Goal: Contribute content

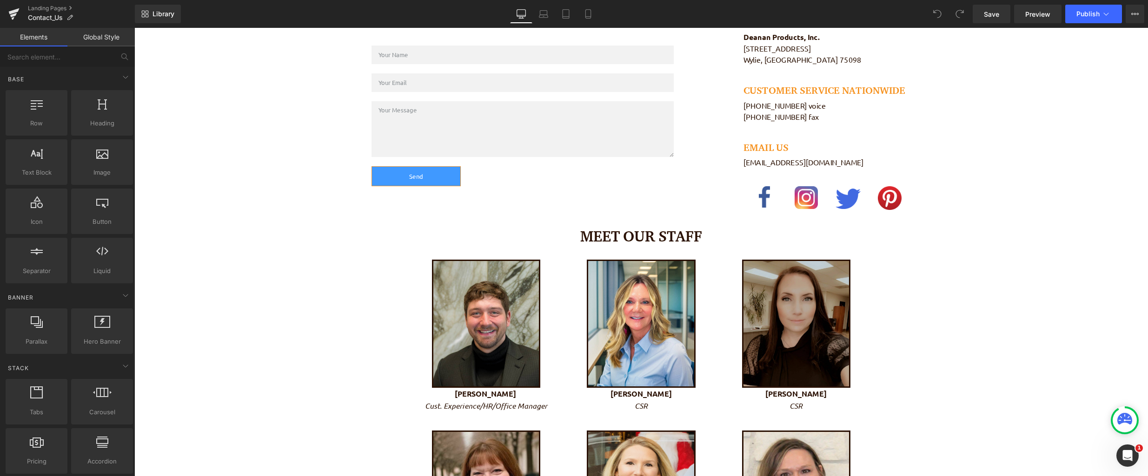
scroll to position [558, 0]
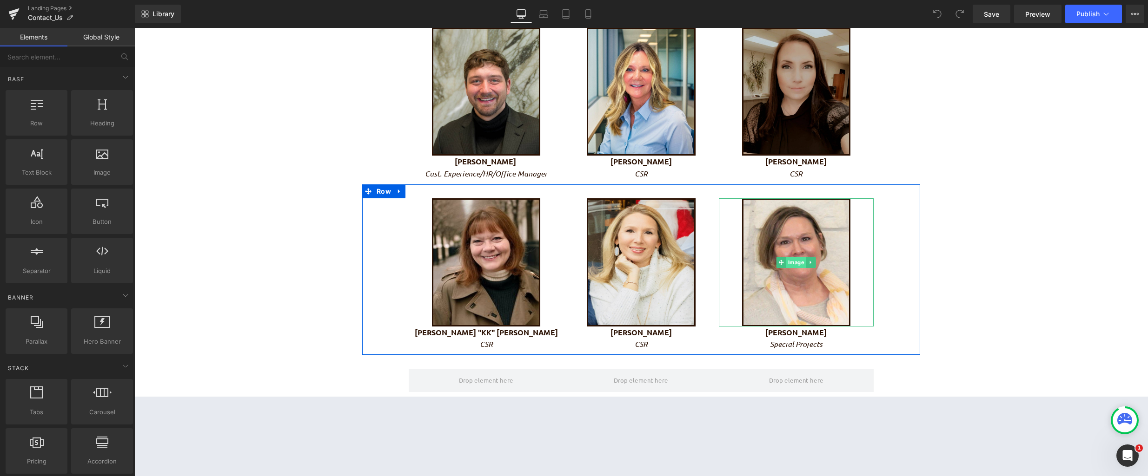
click at [793, 265] on span "Image" at bounding box center [796, 262] width 20 height 11
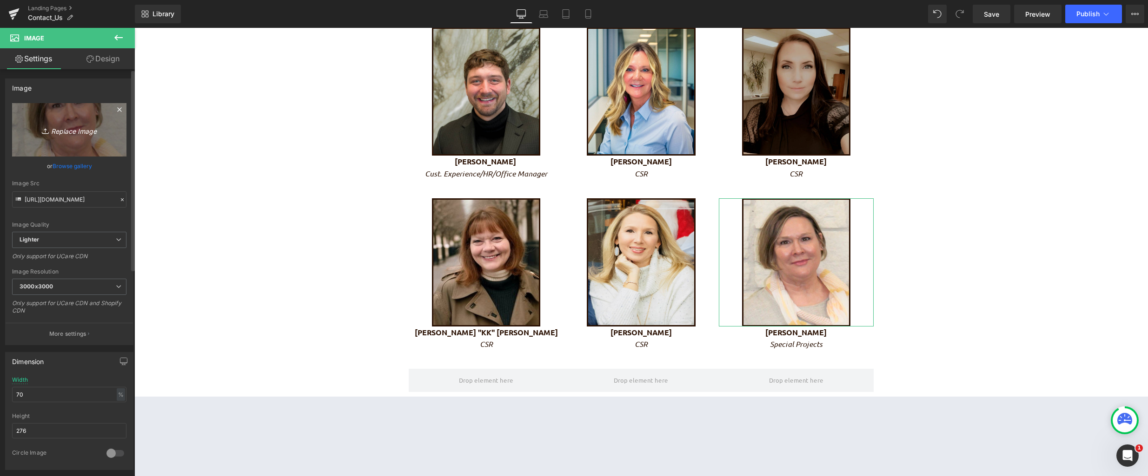
click at [74, 135] on icon "Replace Image" at bounding box center [69, 130] width 74 height 12
type input "C:\fakepath\J Headshot.jpg"
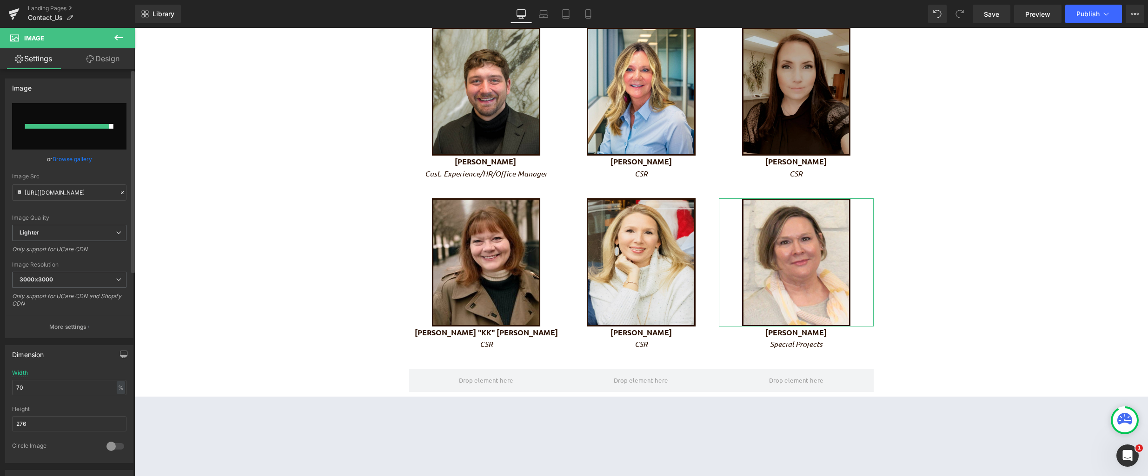
click at [119, 194] on icon at bounding box center [122, 193] width 7 height 7
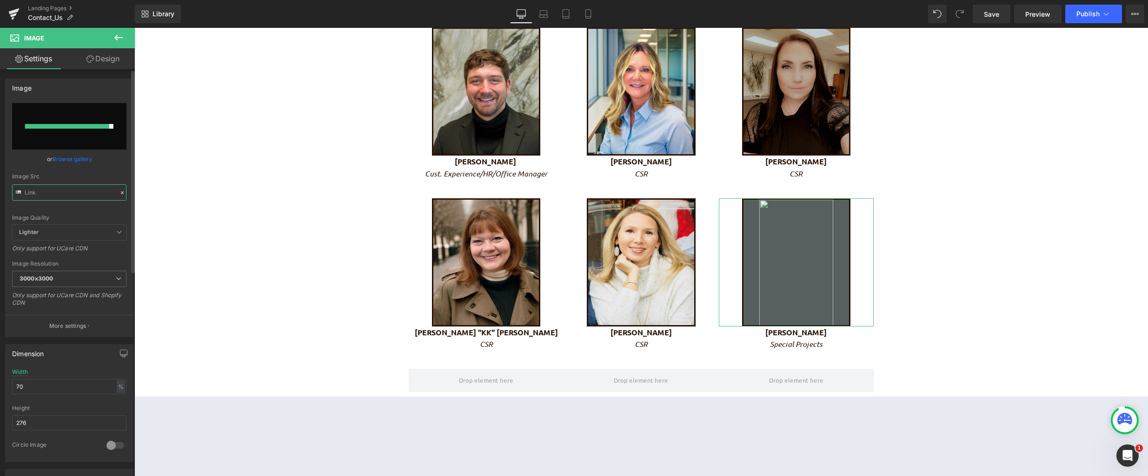
click at [75, 191] on input "text" at bounding box center [69, 193] width 114 height 16
paste input "[URL][DOMAIN_NAME]"
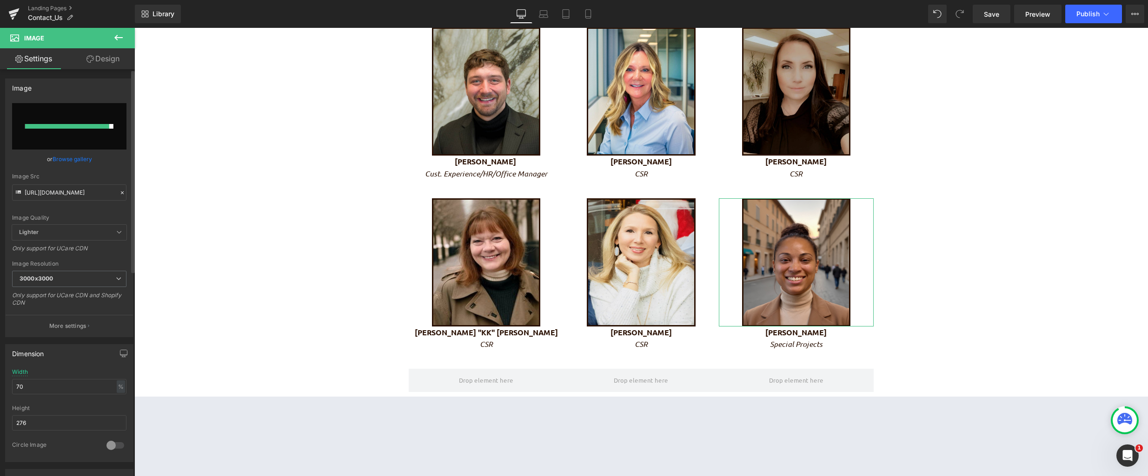
click at [92, 213] on div "Image Quality Lighter Lightest Lighter Lighter Lightest Only support for UCare …" at bounding box center [69, 164] width 114 height 122
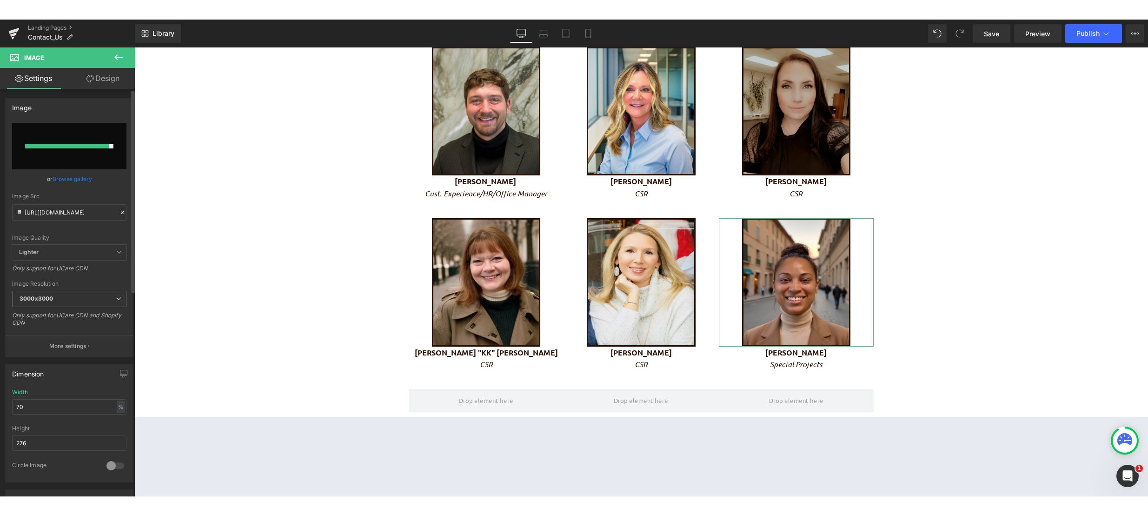
scroll to position [0, 0]
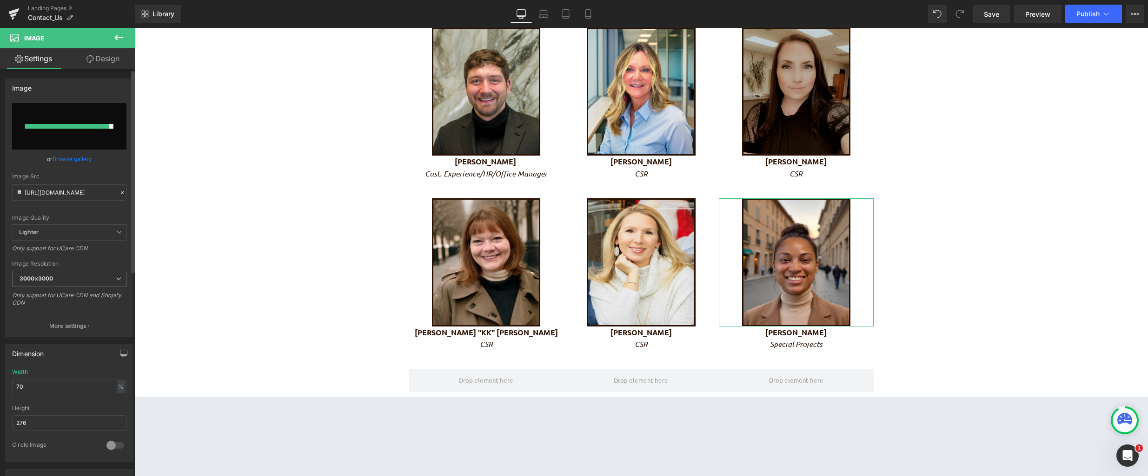
type input "[URL][DOMAIN_NAME]"
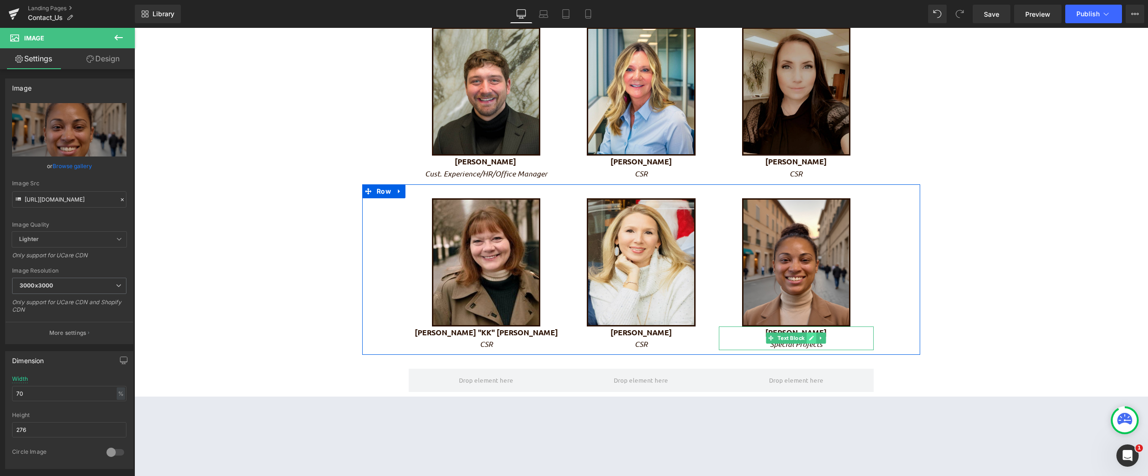
click at [809, 338] on icon at bounding box center [811, 339] width 5 height 6
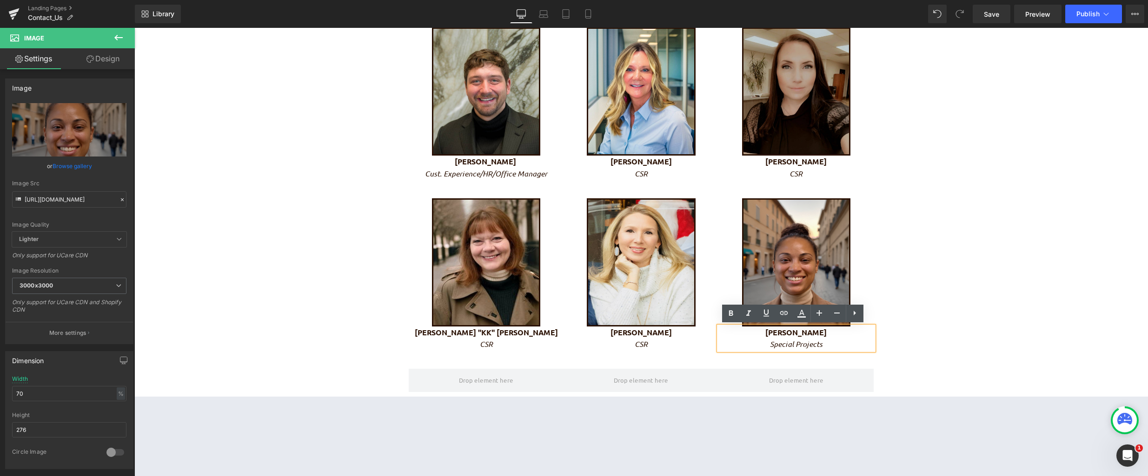
click at [814, 331] on b "[PERSON_NAME]" at bounding box center [795, 333] width 61 height 10
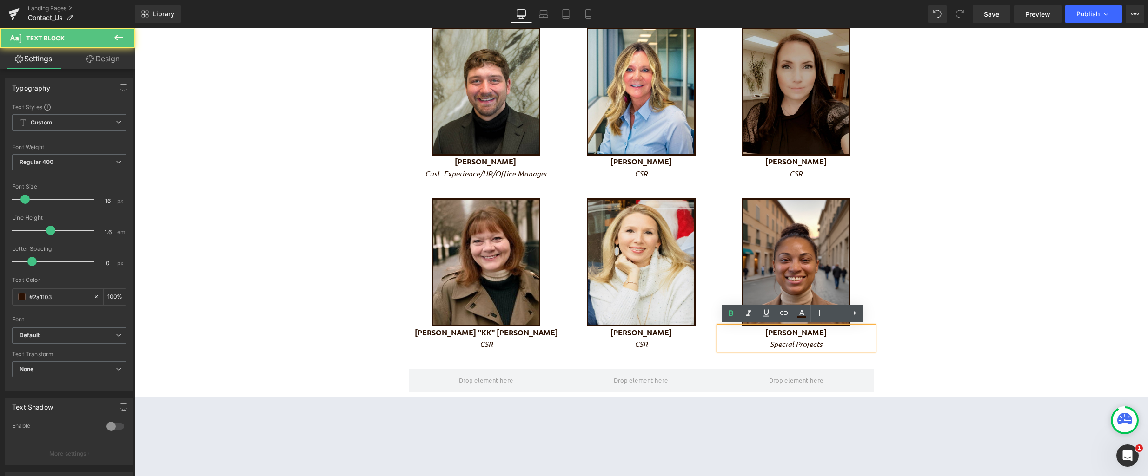
click at [812, 333] on b "[PERSON_NAME]" at bounding box center [795, 333] width 61 height 10
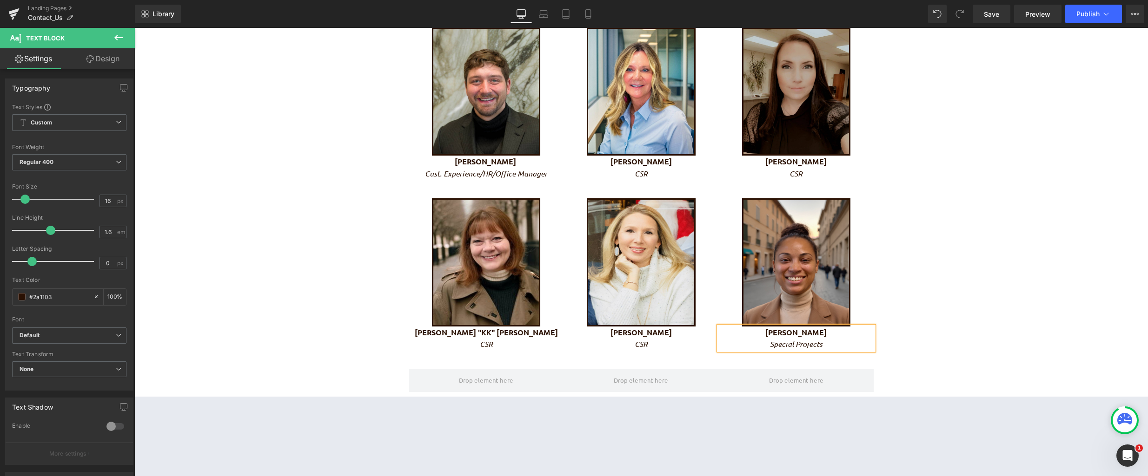
click at [823, 338] on p "Special Projects" at bounding box center [796, 344] width 155 height 12
click at [977, 280] on div "Image CONTACT US Heading Parallax Get In Touch Heading Please fill out the quic…" at bounding box center [640, 128] width 1013 height 1156
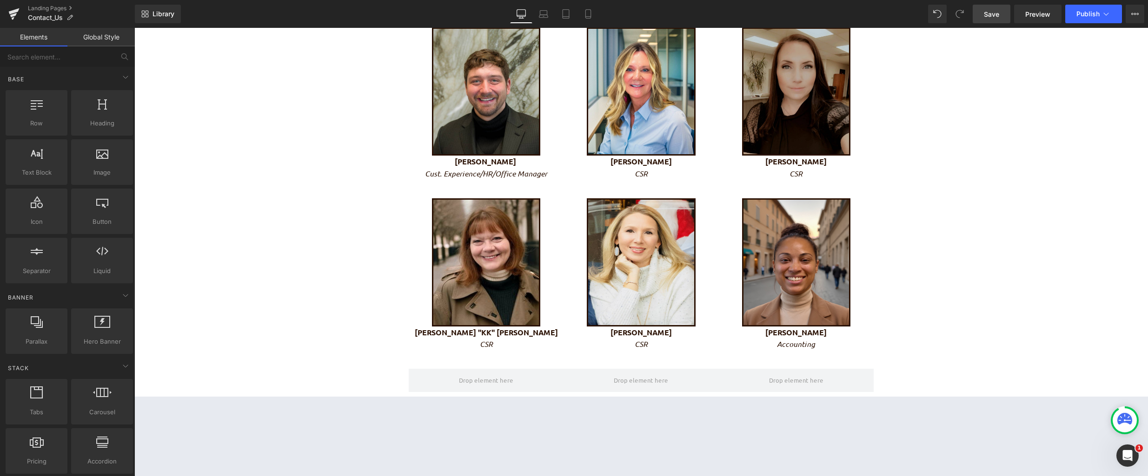
click at [991, 17] on span "Save" at bounding box center [991, 14] width 15 height 10
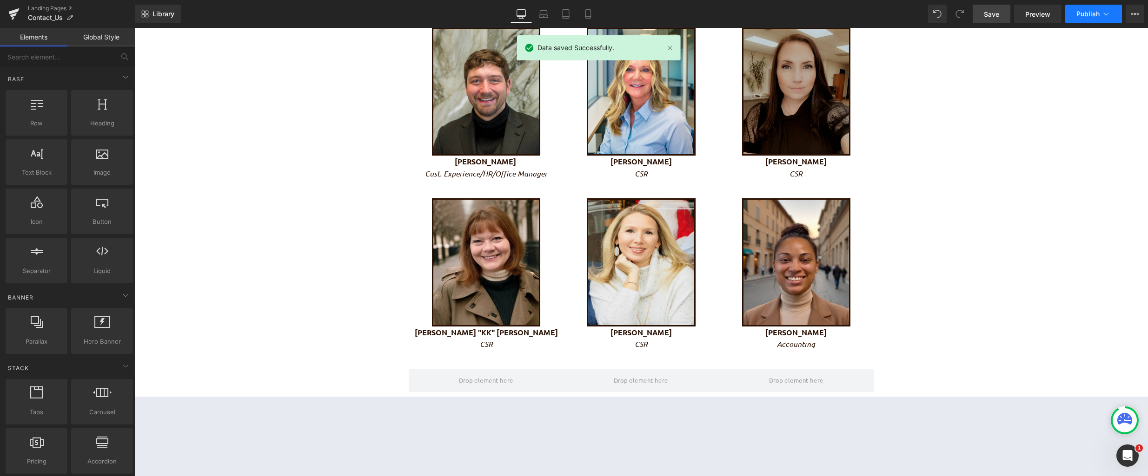
click at [1077, 13] on span "Publish" at bounding box center [1087, 13] width 23 height 7
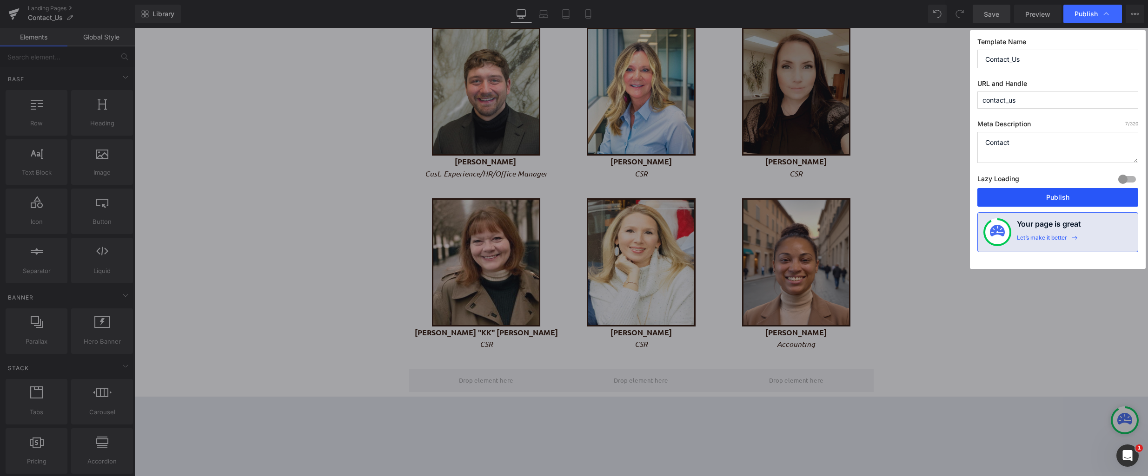
click at [1048, 193] on button "Publish" at bounding box center [1057, 197] width 161 height 19
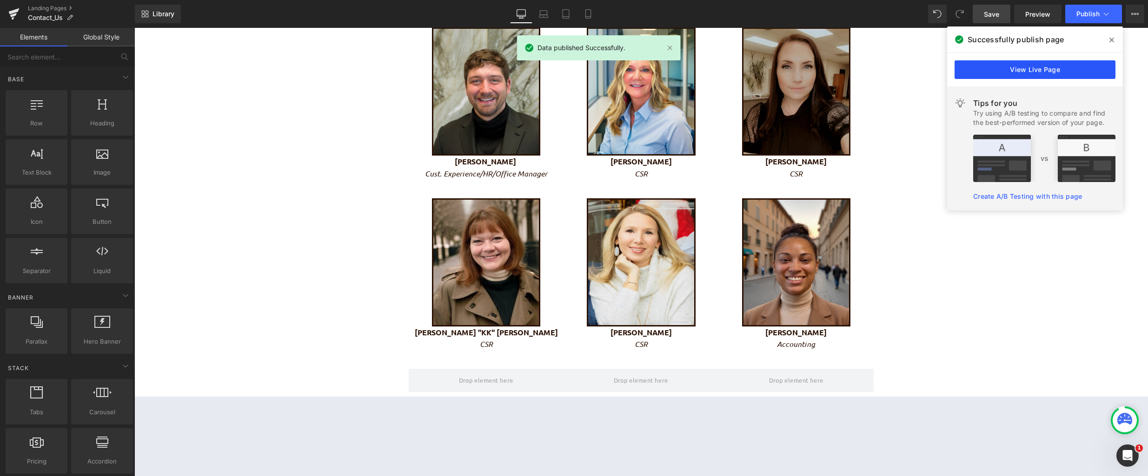
click at [1052, 71] on link "View Live Page" at bounding box center [1034, 69] width 161 height 19
